Goal: Transaction & Acquisition: Purchase product/service

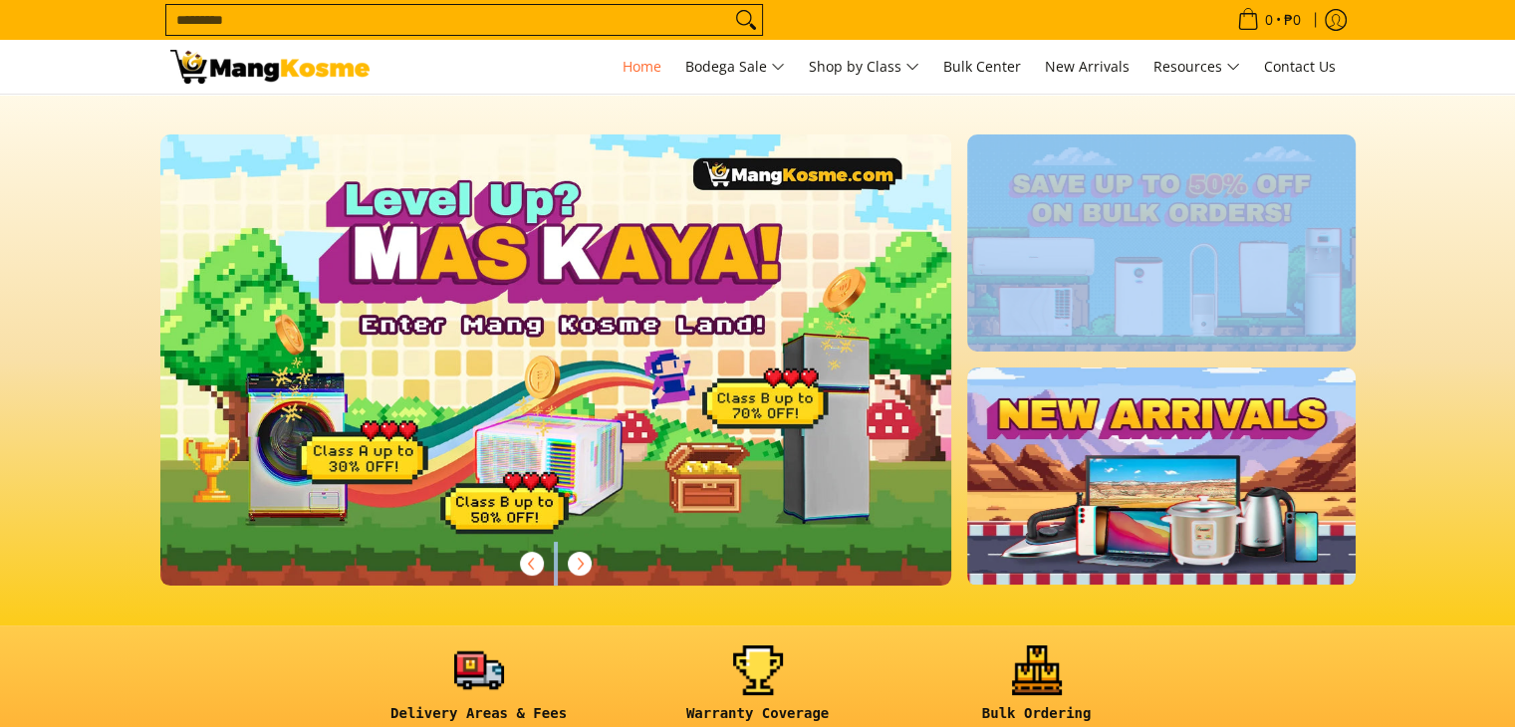
drag, startPoint x: 1510, startPoint y: 57, endPoint x: 1522, endPoint y: 161, distance: 105.3
click at [1446, 216] on section at bounding box center [757, 360] width 1515 height 531
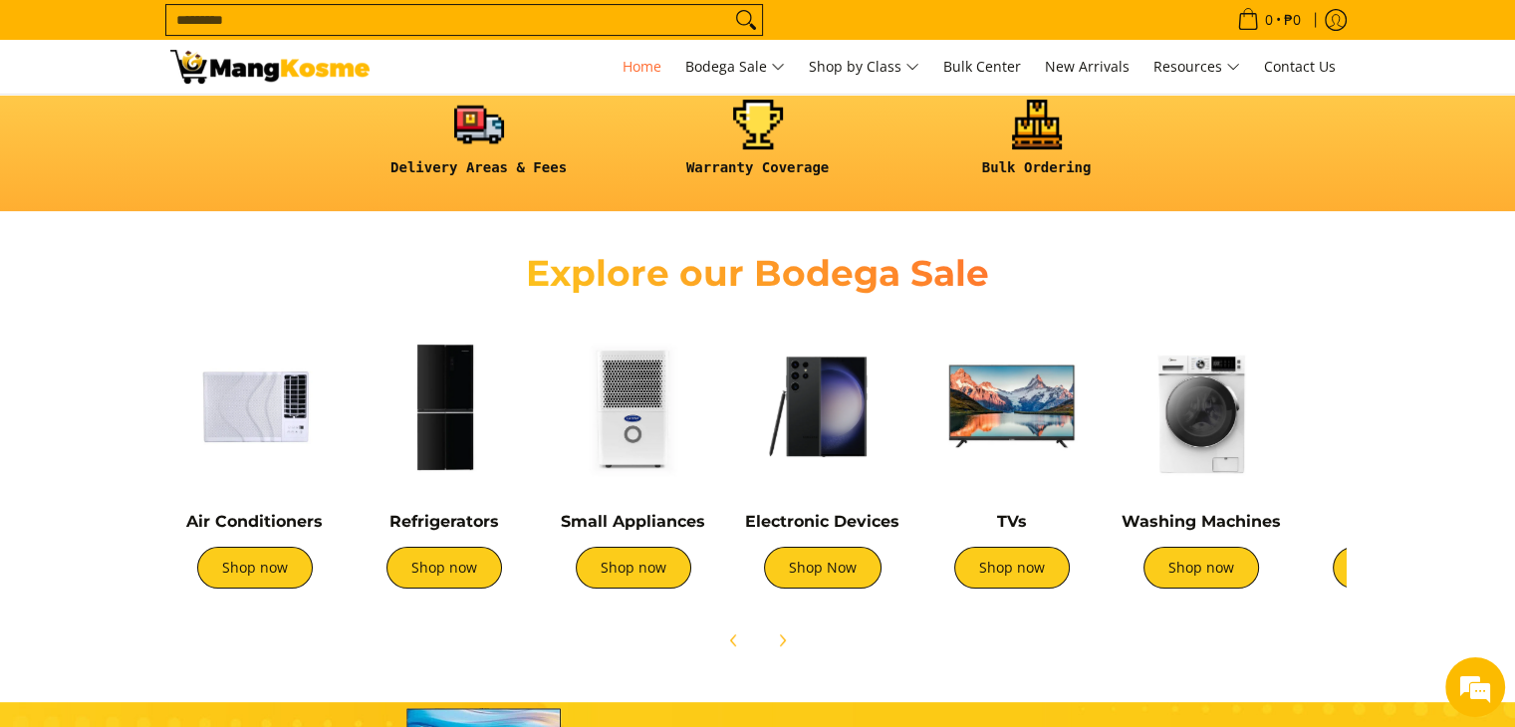
scroll to position [584, 0]
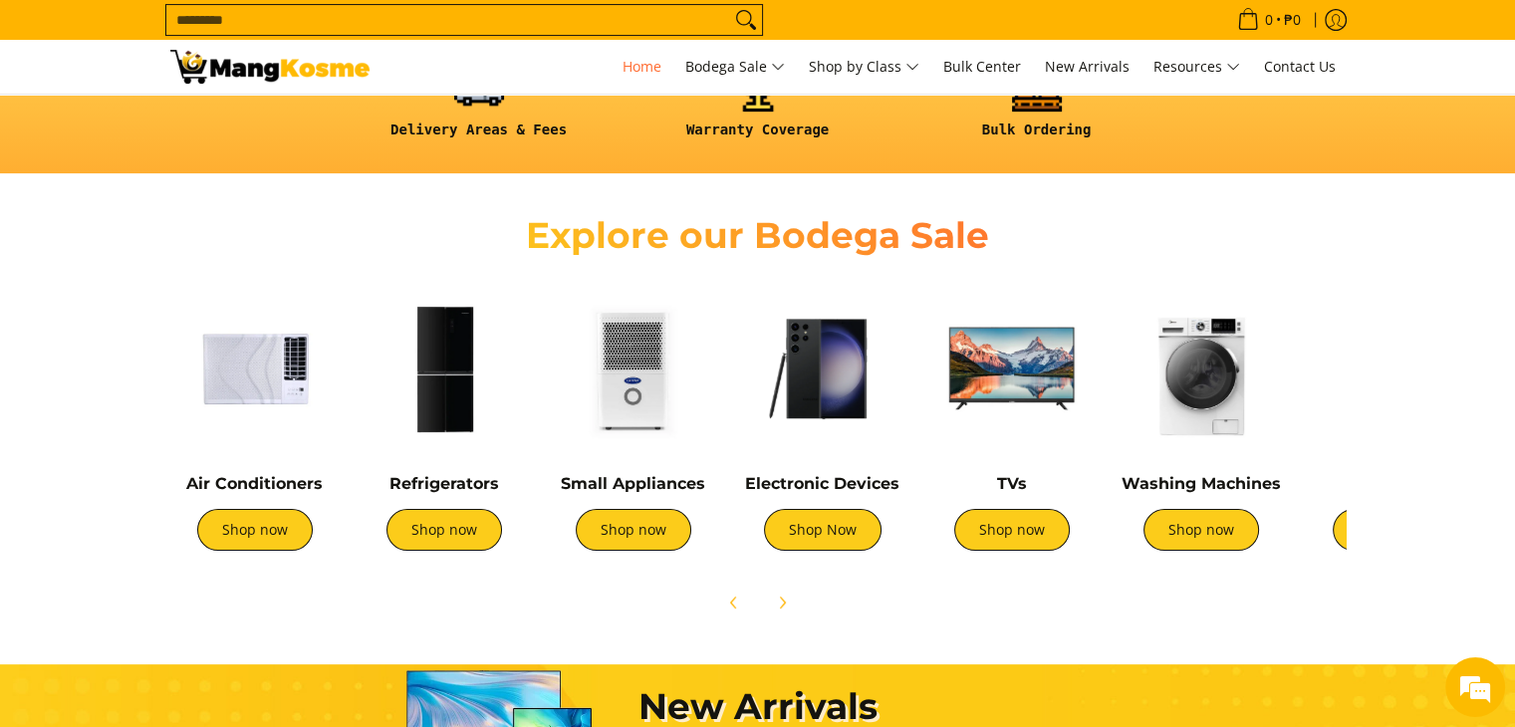
click at [429, 380] on img at bounding box center [444, 368] width 169 height 169
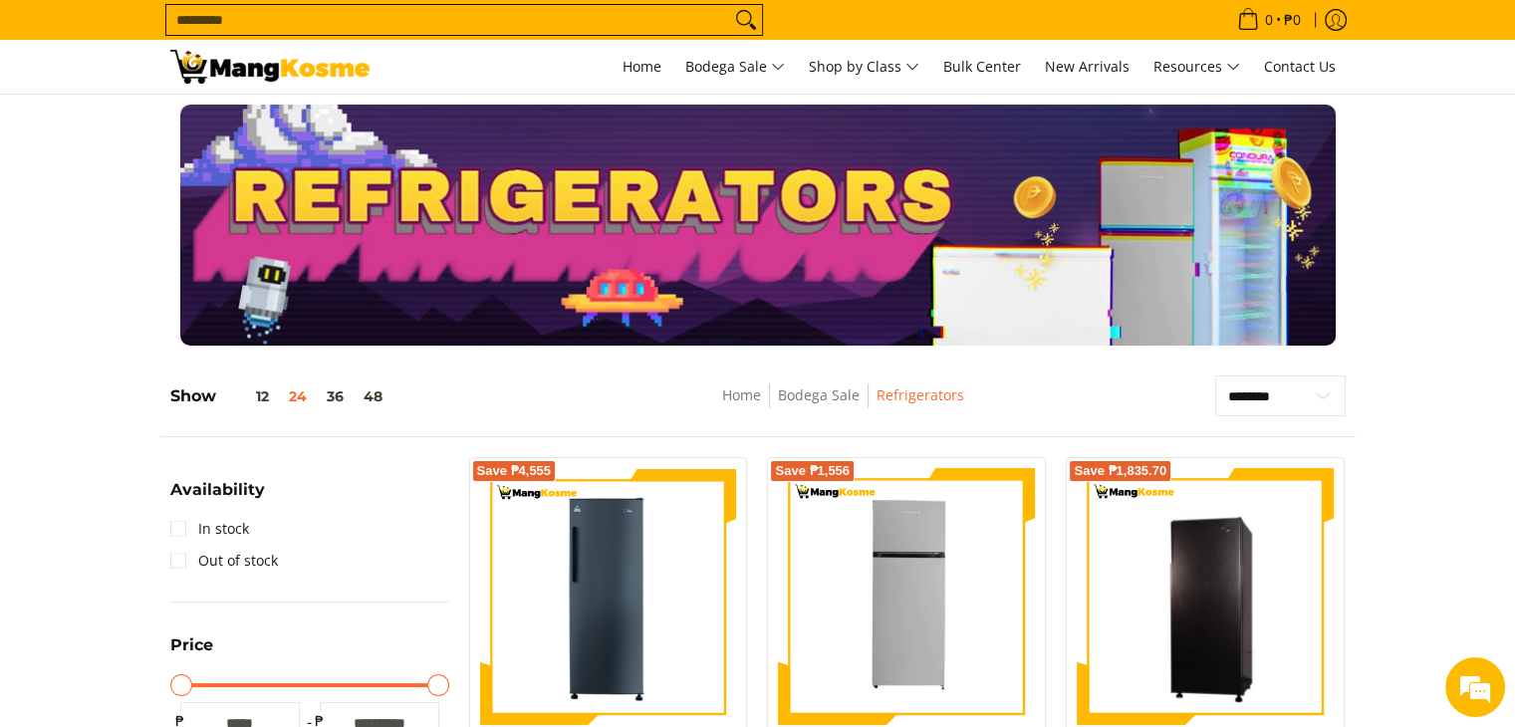
drag, startPoint x: 0, startPoint y: 0, endPoint x: 1529, endPoint y: 135, distance: 1535.3
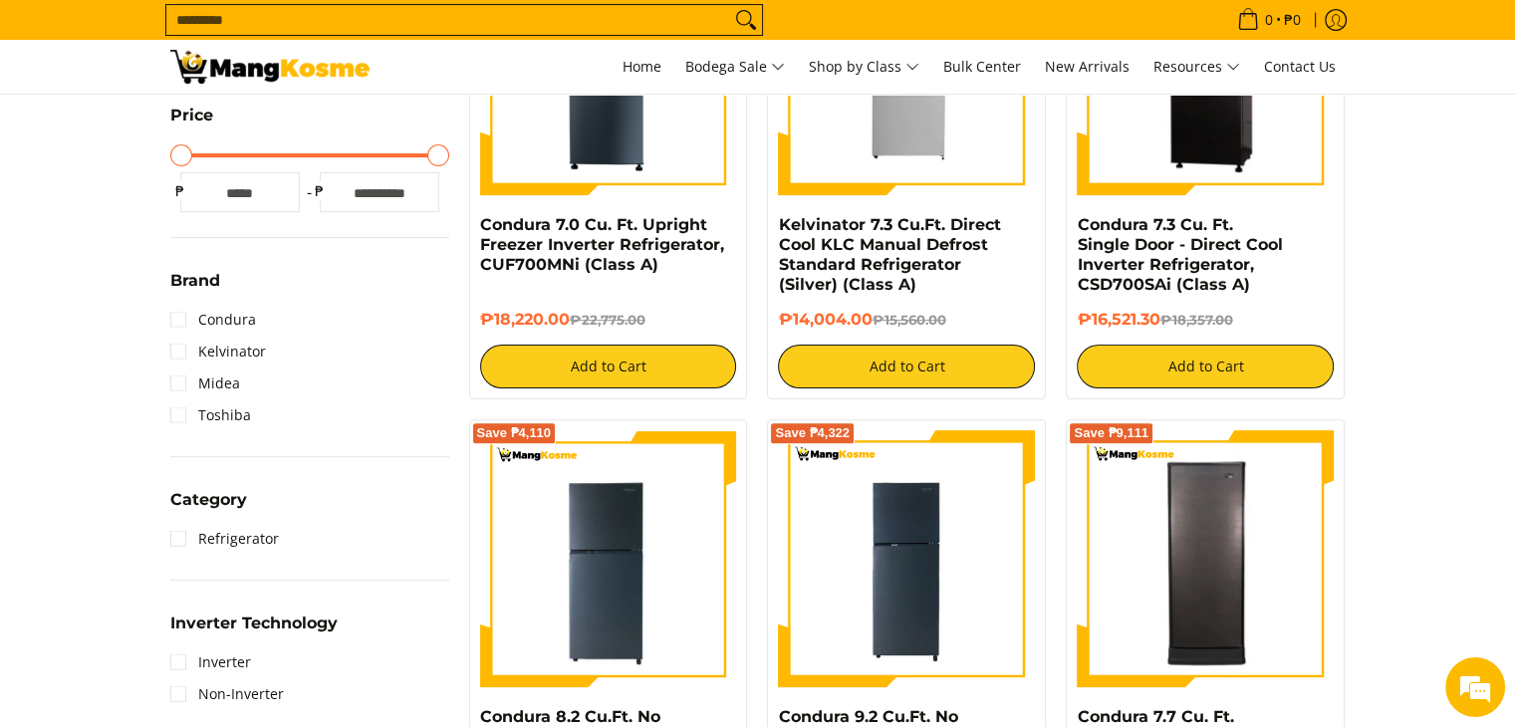
scroll to position [543, 0]
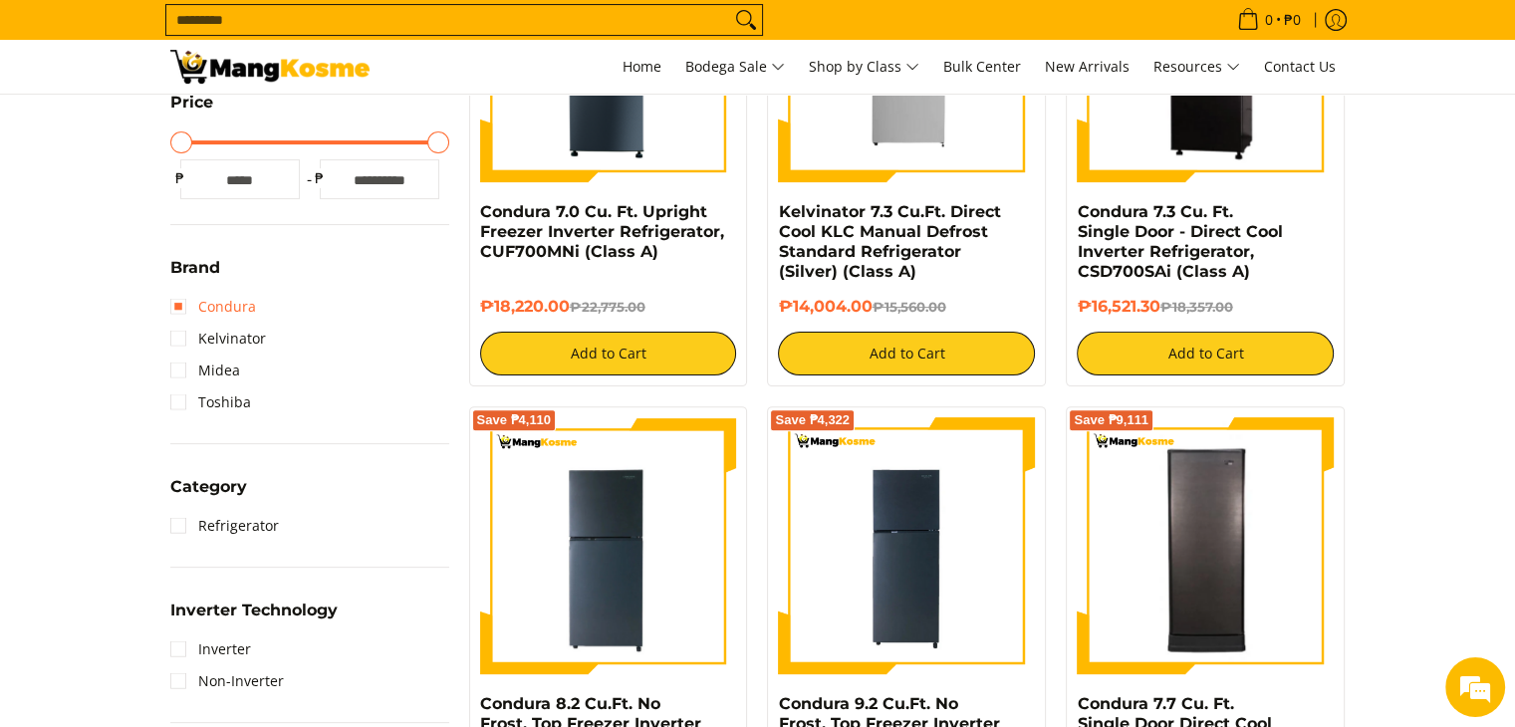
click at [172, 304] on link "Condura" at bounding box center [213, 307] width 86 height 32
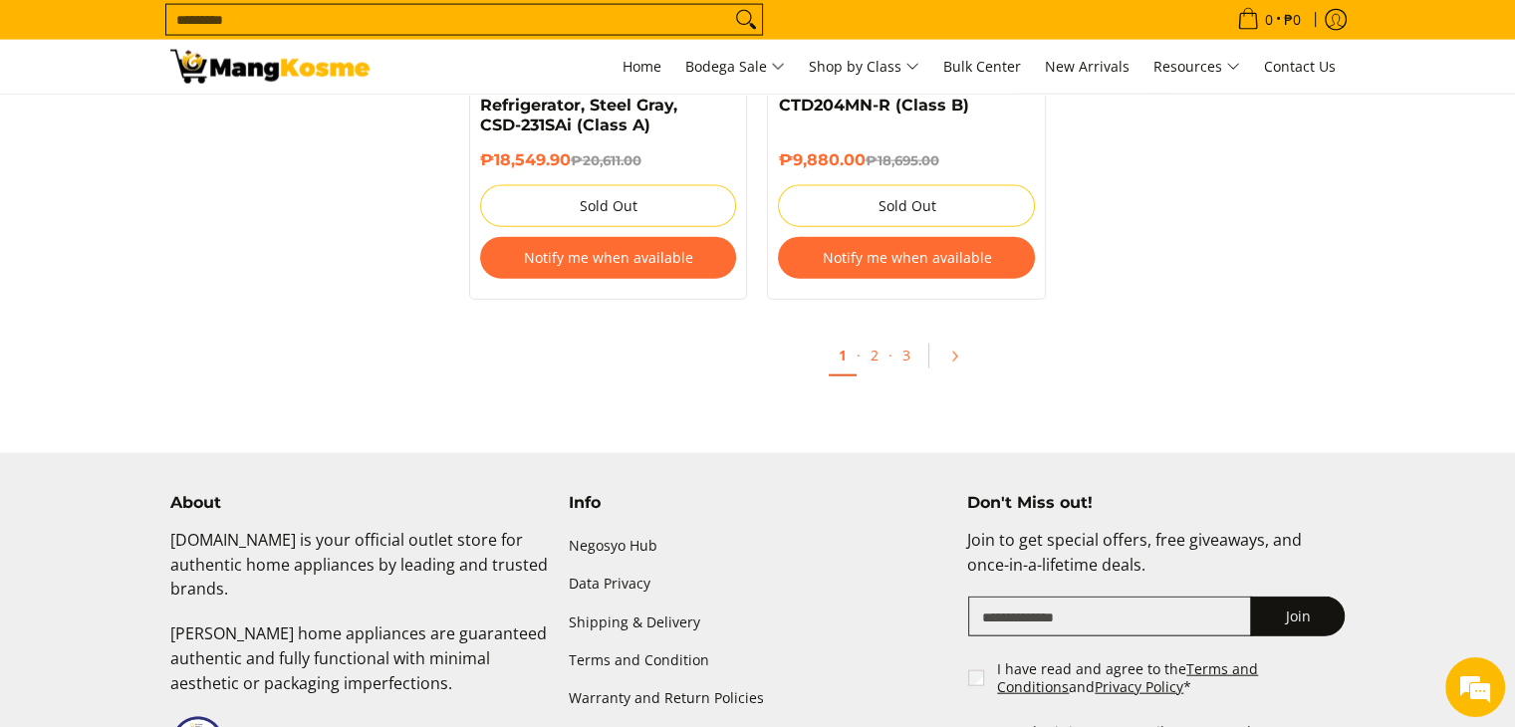
scroll to position [4535, 0]
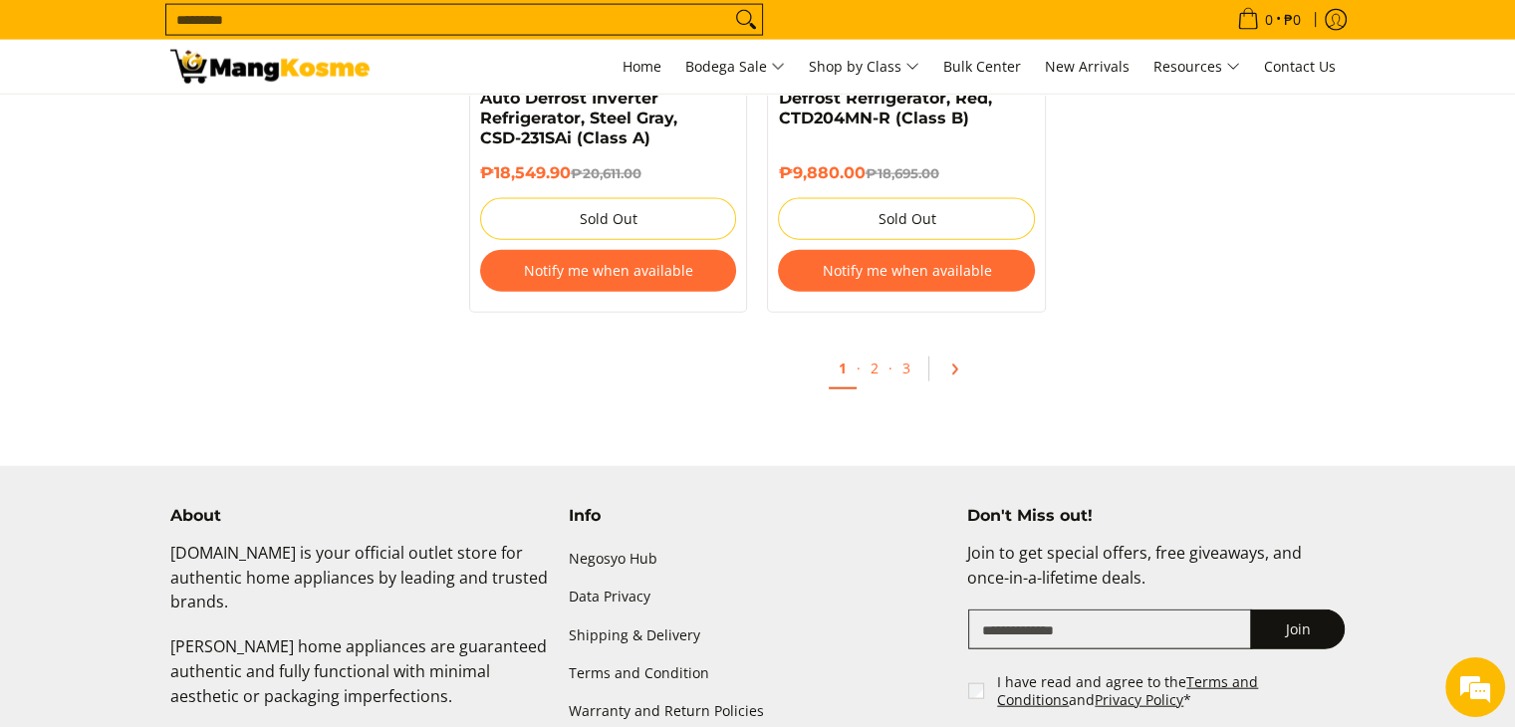
click at [961, 379] on link "Pagination" at bounding box center [961, 370] width 48 height 34
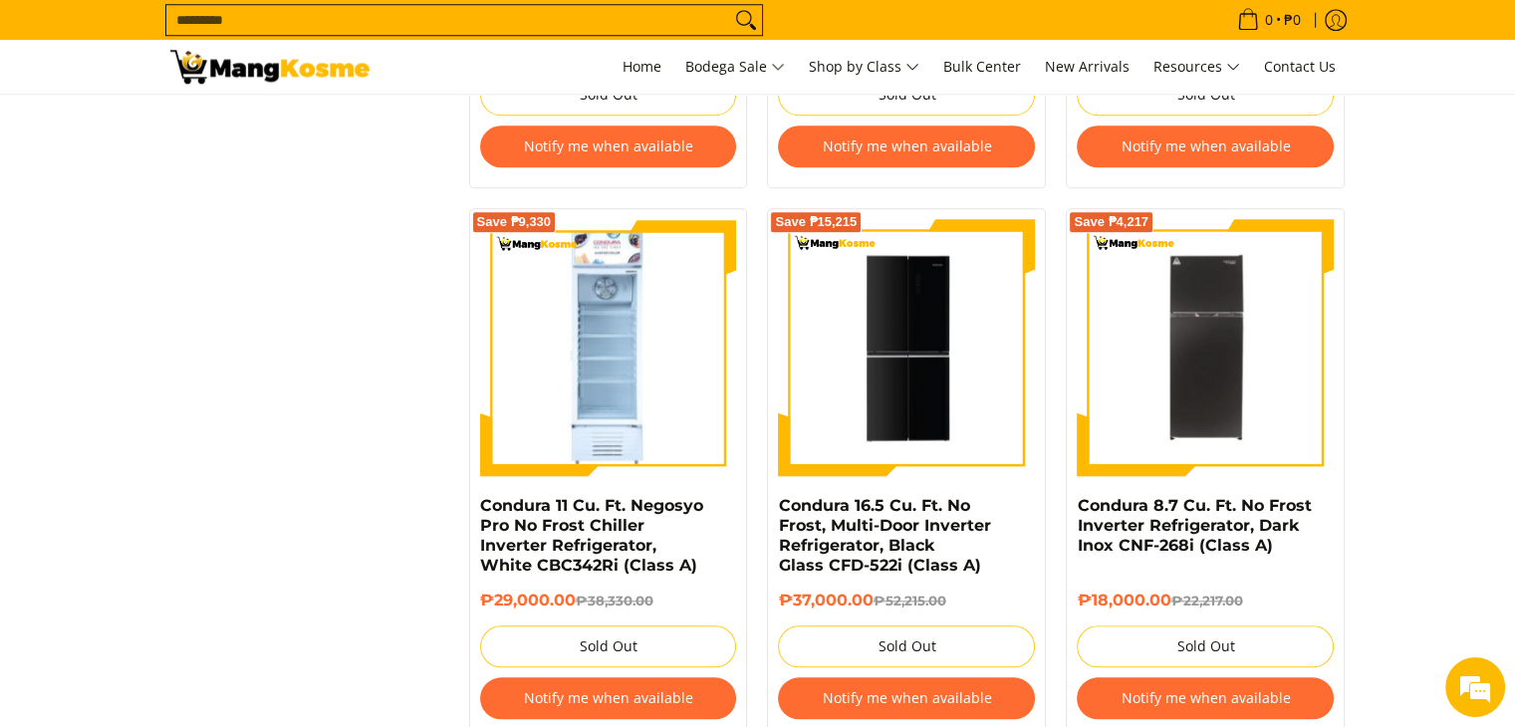
scroll to position [1918, 0]
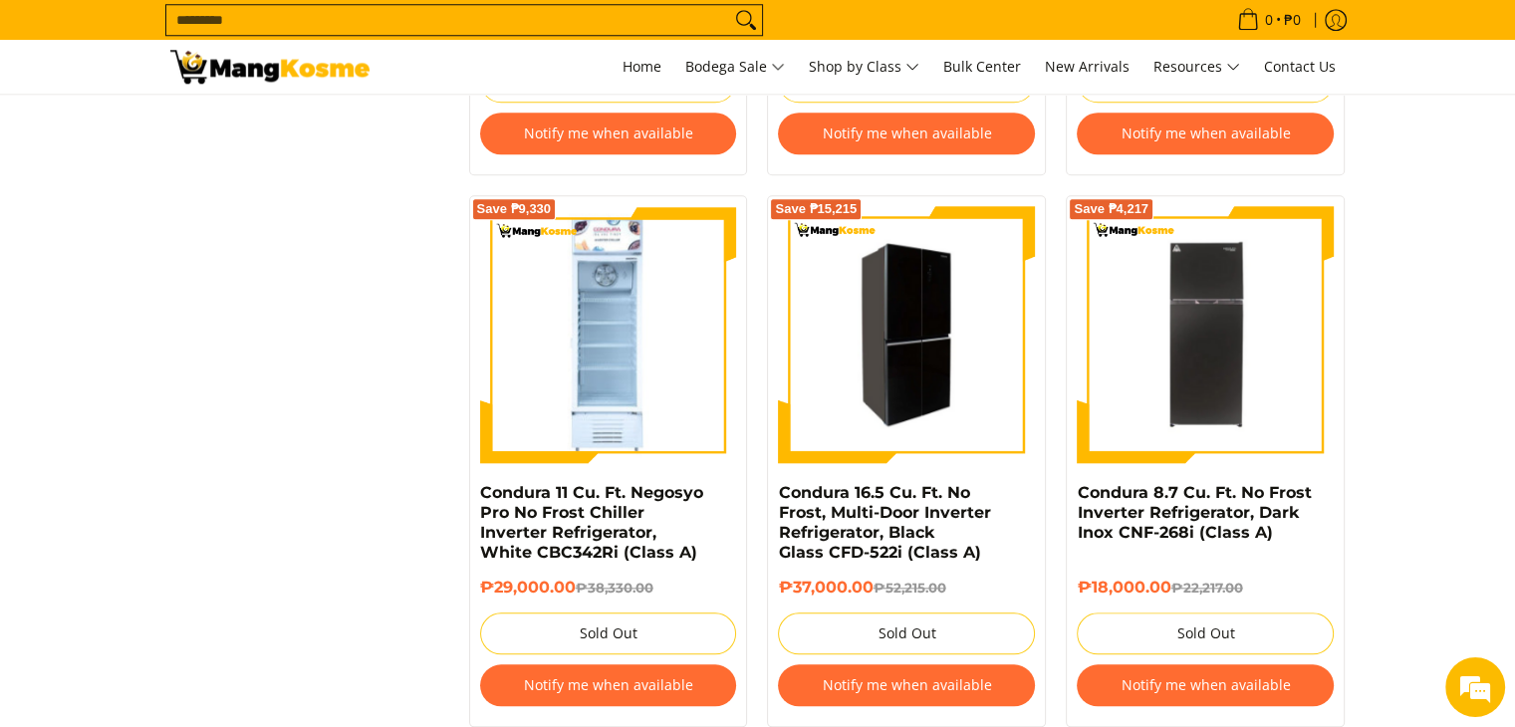
click at [936, 415] on img at bounding box center [906, 334] width 257 height 251
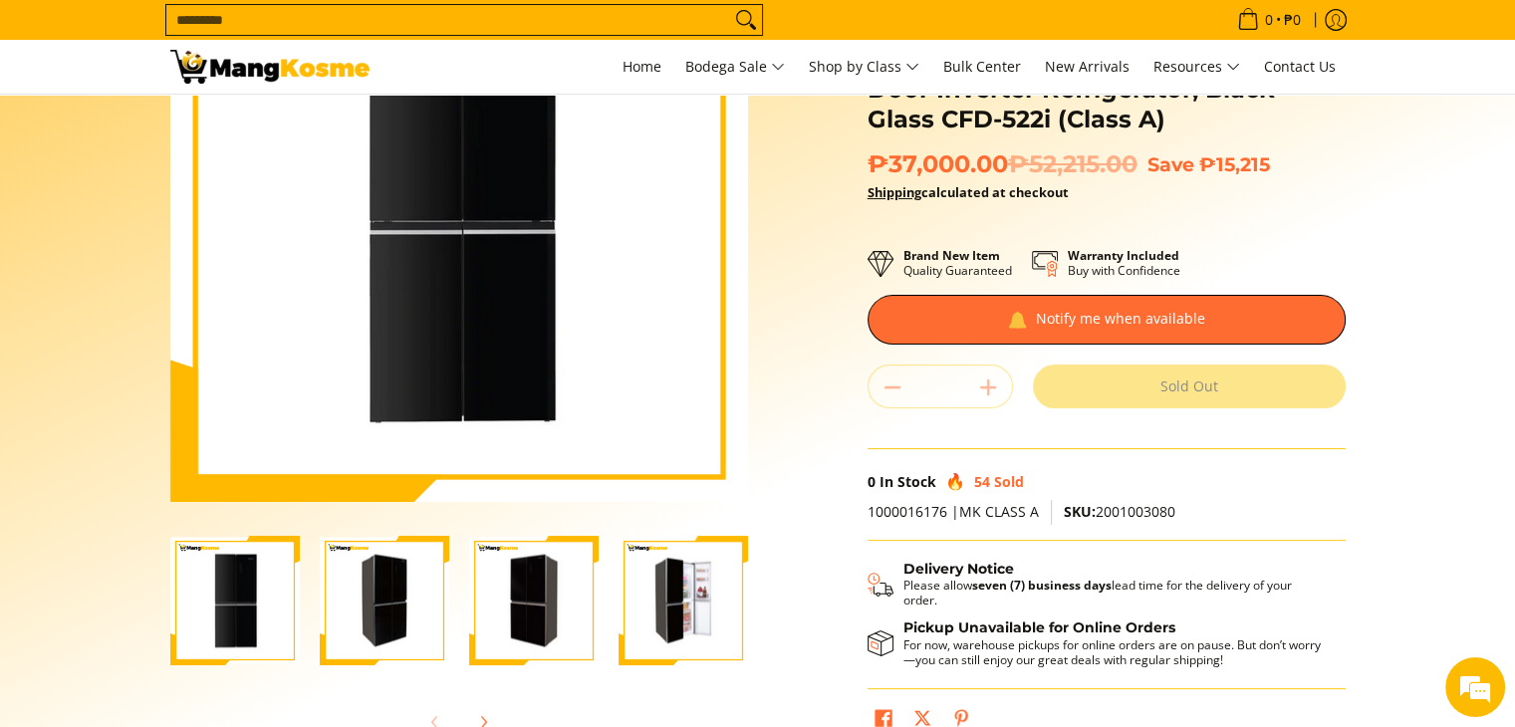
scroll to position [224, 0]
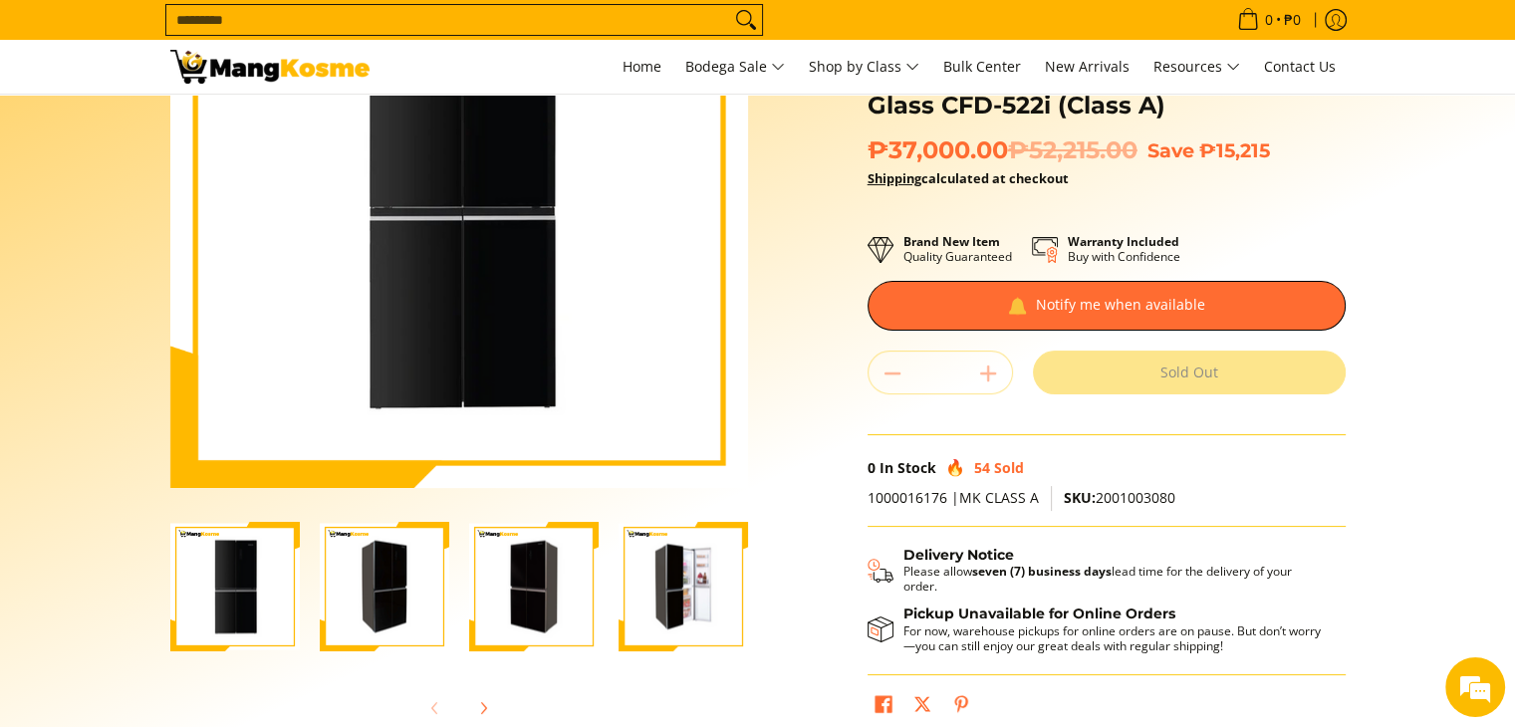
click at [682, 562] on img "Condura 16.5 Cu. Ft. No Frost, Multi-Door Inverter Refrigerator, Black Glass CF…" at bounding box center [684, 587] width 130 height 127
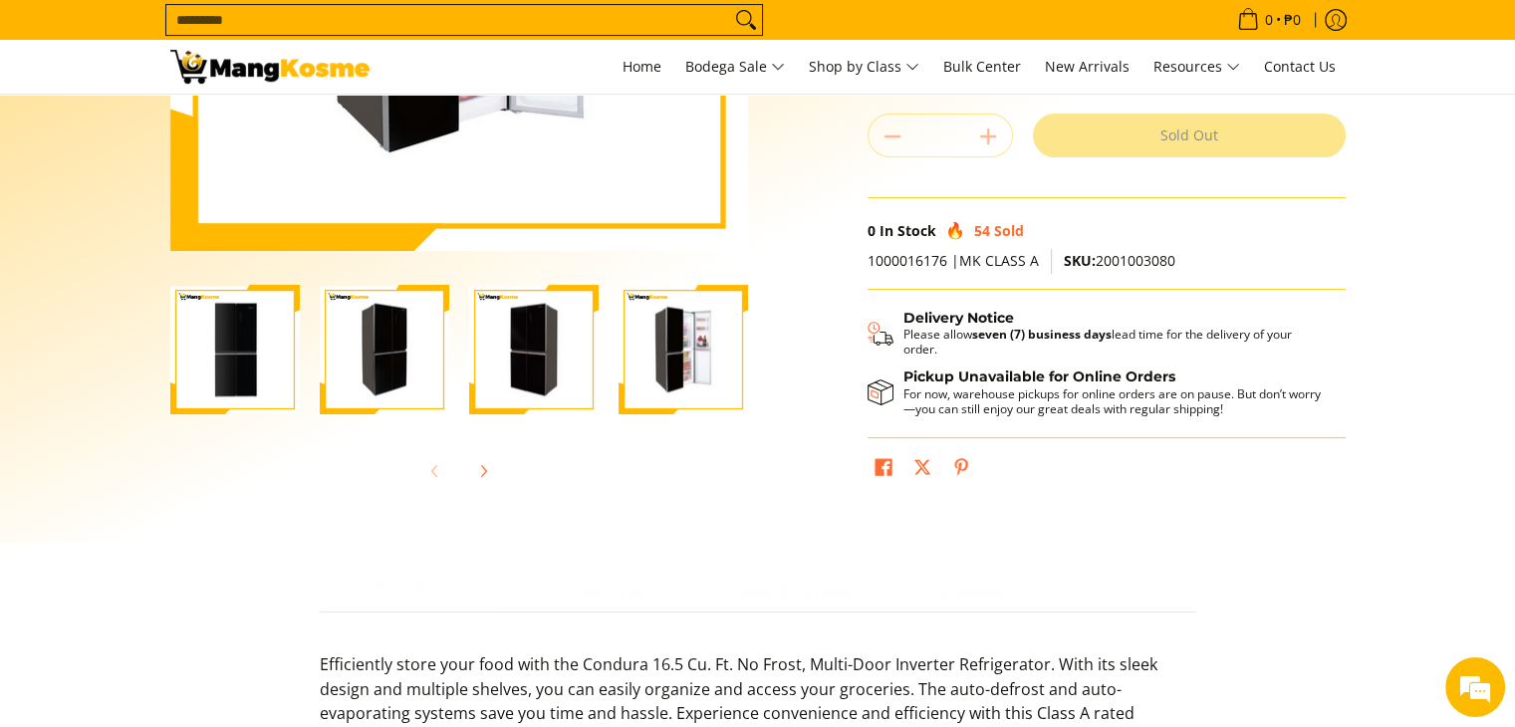
scroll to position [473, 0]
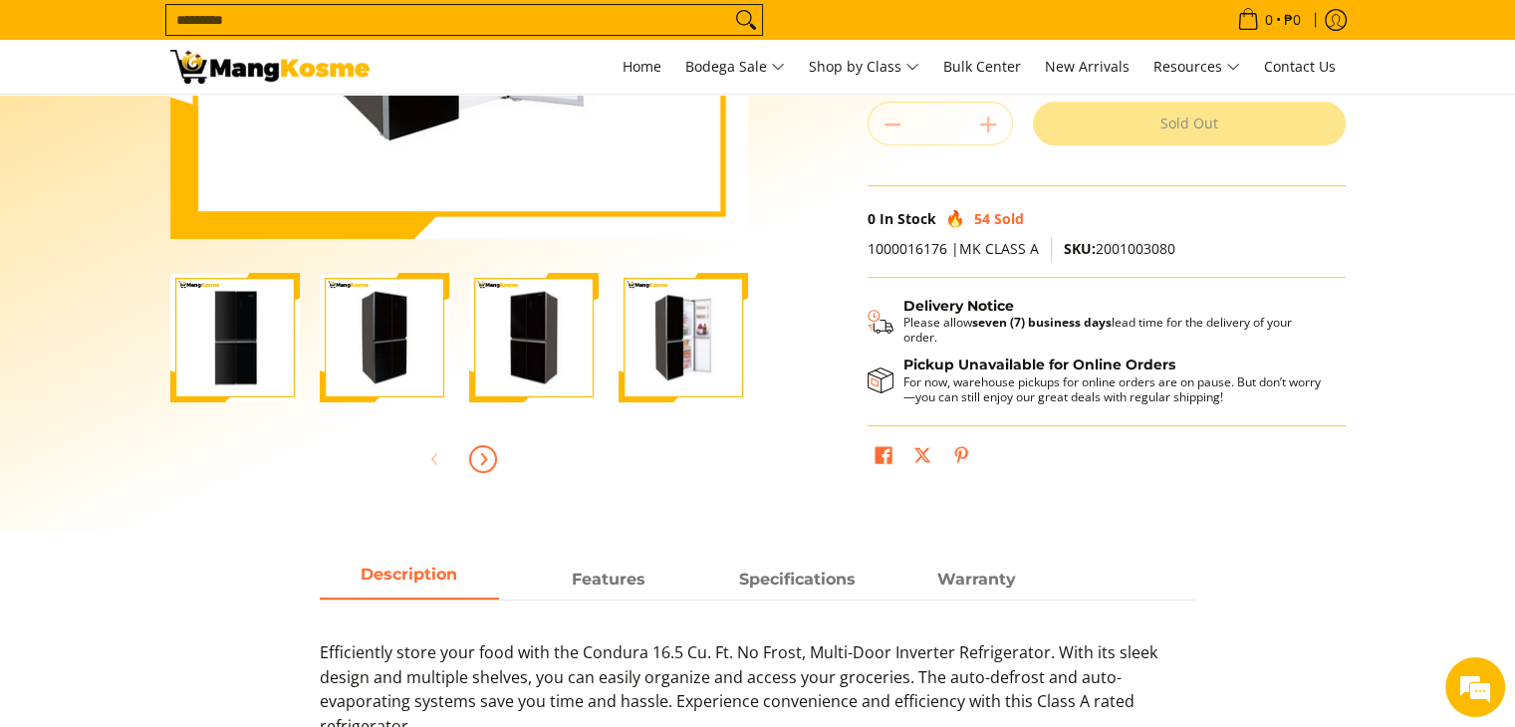
click at [489, 471] on button "Next" at bounding box center [483, 459] width 44 height 44
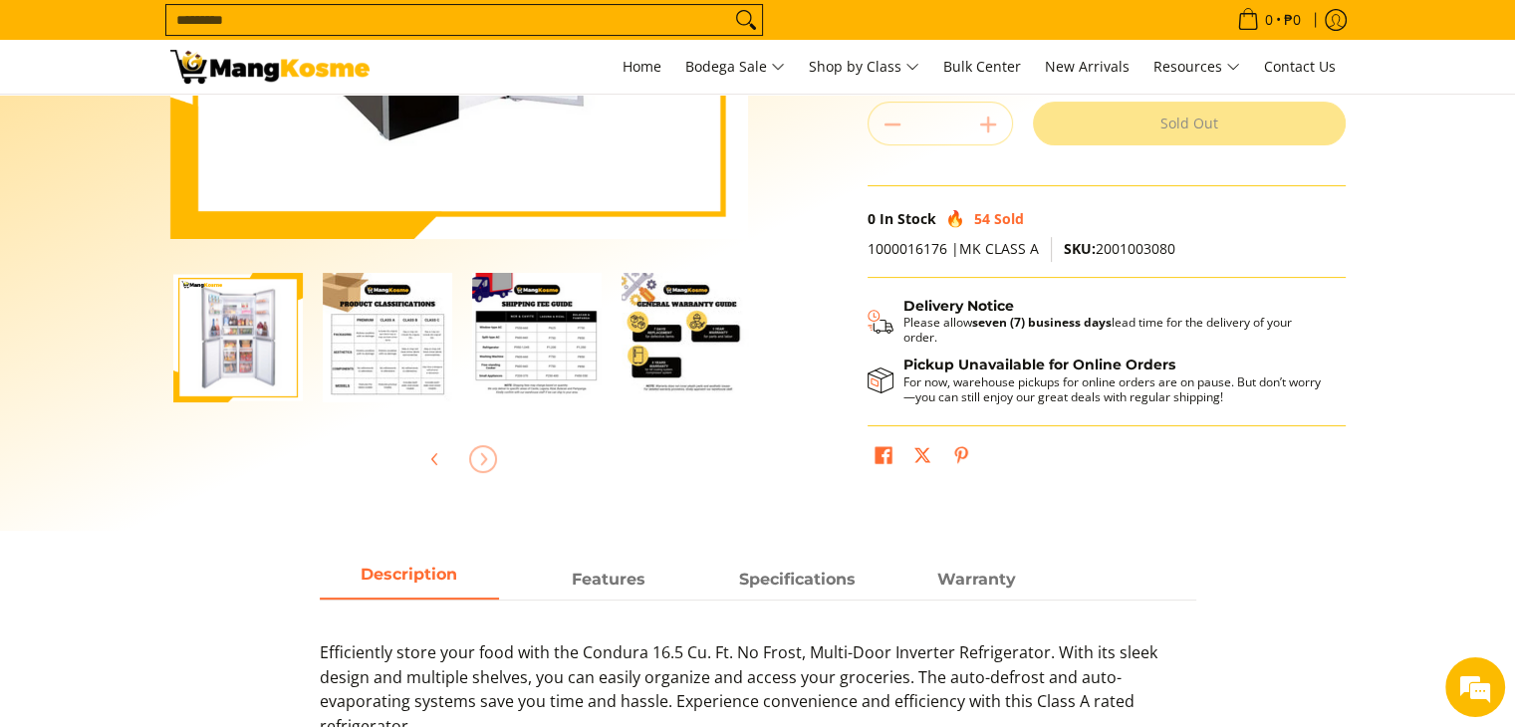
scroll to position [0, 598]
click at [204, 384] on img "Condura 16.5 Cu. Ft. No Frost, Multi-Door Inverter Refrigerator, Black Glass CF…" at bounding box center [235, 338] width 130 height 127
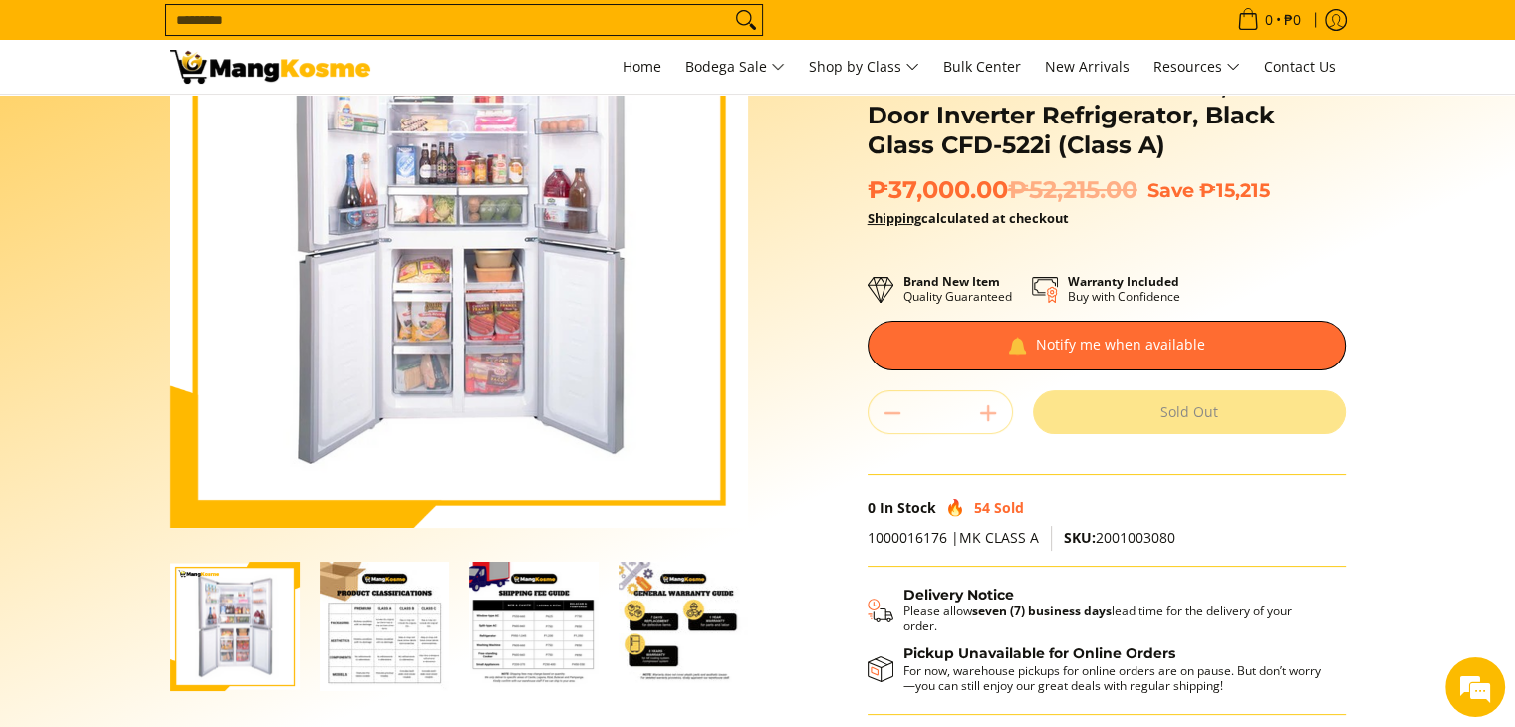
scroll to position [0, 0]
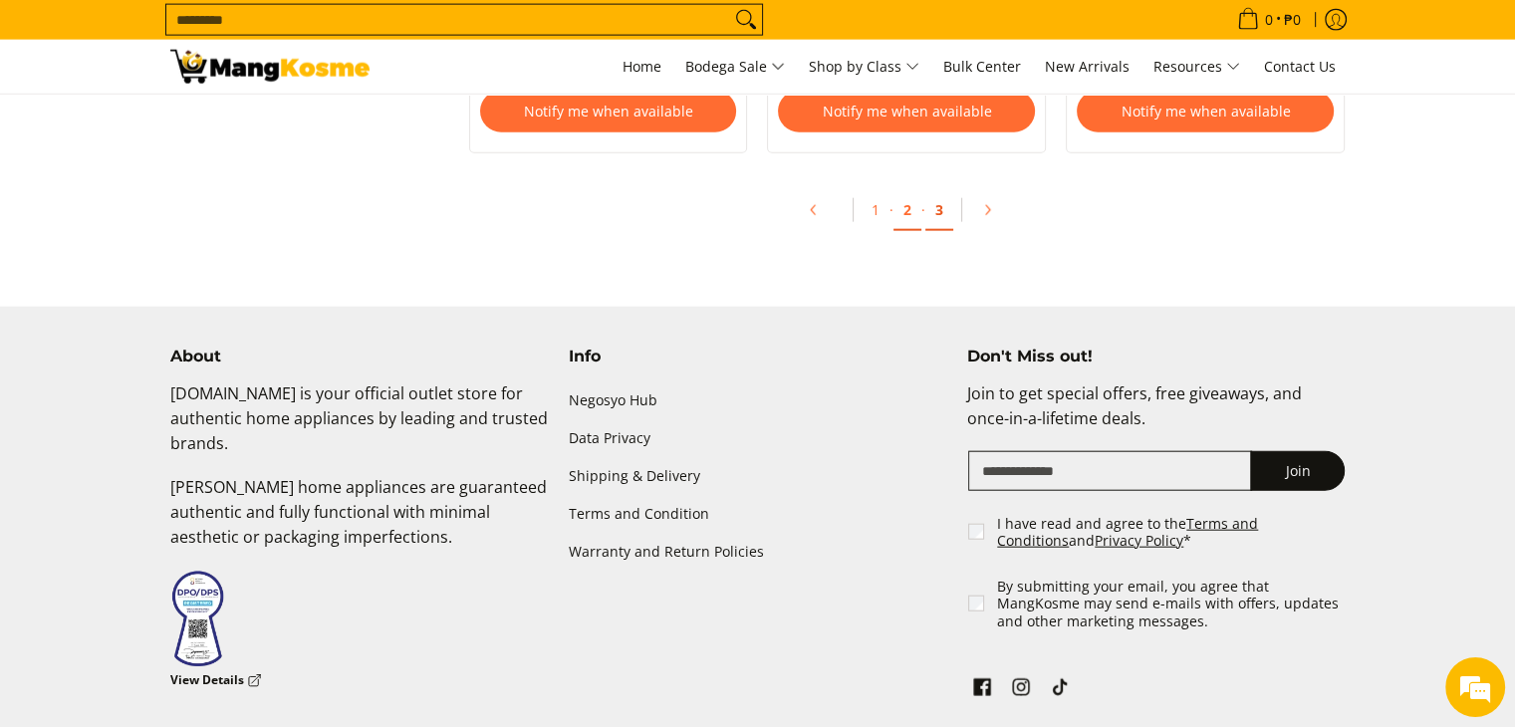
click at [948, 212] on link "3" at bounding box center [940, 210] width 28 height 41
